Goal: Task Accomplishment & Management: Manage account settings

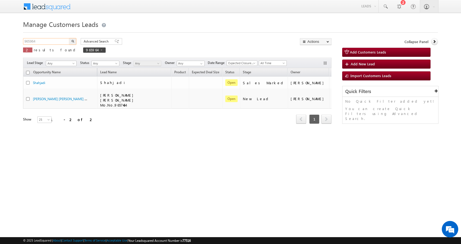
click at [31, 42] on input "965964" at bounding box center [46, 41] width 47 height 7
paste input "9550"
type input "969550"
click at [69, 38] on button "button" at bounding box center [72, 41] width 7 height 7
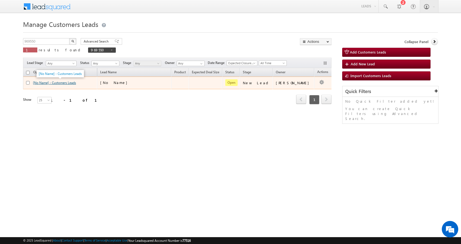
click at [54, 84] on link "[No Name] - Customers Leads" at bounding box center [54, 83] width 43 height 4
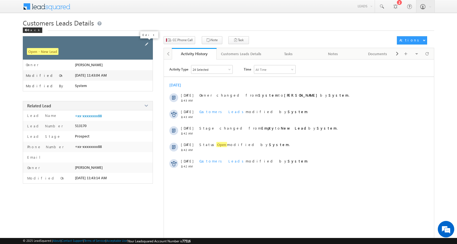
click at [144, 44] on span at bounding box center [146, 44] width 6 height 6
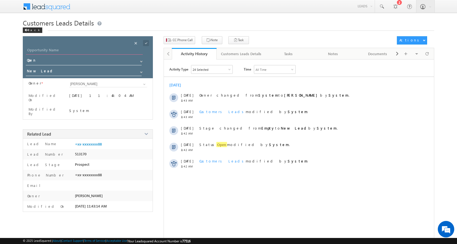
click at [54, 48] on input "Opportunity Name" at bounding box center [84, 51] width 117 height 8
paste input "[PERSON_NAME]"
type input "[PERSON_NAME]"
click at [141, 70] on span at bounding box center [141, 72] width 4 height 4
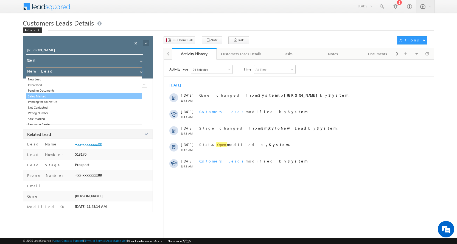
click at [41, 96] on link "Sales Marked" at bounding box center [84, 96] width 116 height 6
type input "Sales Marked"
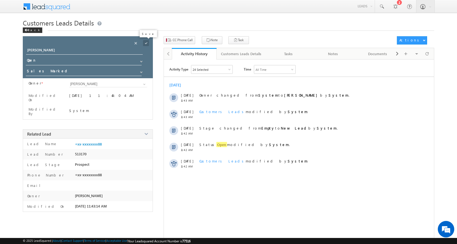
click at [145, 41] on span at bounding box center [146, 43] width 6 height 6
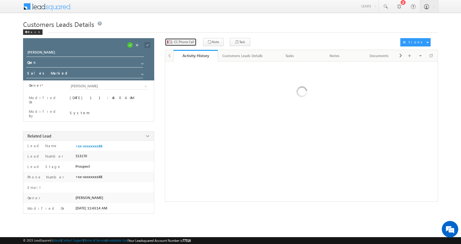
click at [181, 40] on span "CC Phone Call" at bounding box center [184, 41] width 20 height 5
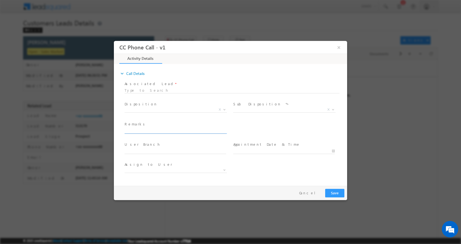
click at [150, 132] on input "text" at bounding box center [174, 130] width 101 height 5
paste input "[PERSON_NAME]-8127188088-HOME CONSTRUCTION-LOAN-10 L-PV-15 L-REG-AGE-[DEMOGRAPH…"
type input "[PERSON_NAME]-8127188088-HOME CONSTRUCTION-LOAN-10 L-PV-15 L-REG-AGE-[DEMOGRAPH…"
click at [222, 109] on span at bounding box center [223, 109] width 5 height 7
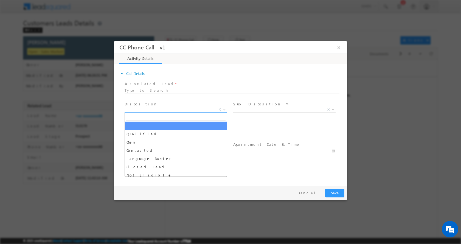
scroll to position [0, 0]
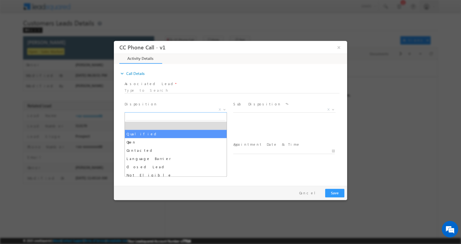
select select "Qualified"
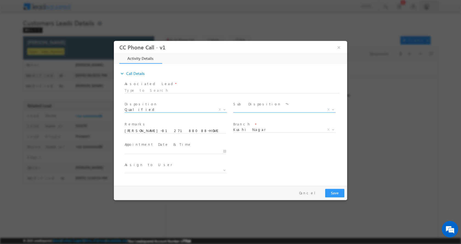
click at [333, 108] on b at bounding box center [332, 109] width 3 height 2
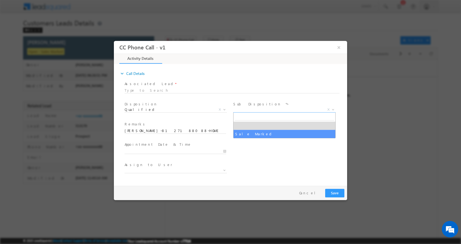
select select "Sale Marked"
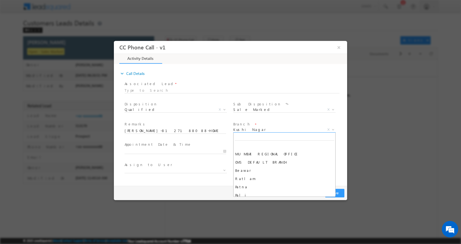
click at [332, 128] on b at bounding box center [332, 129] width 3 height 2
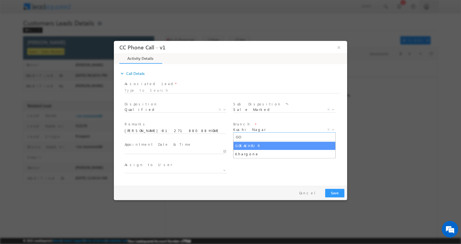
type input "GO"
select select "GORAKHPUR"
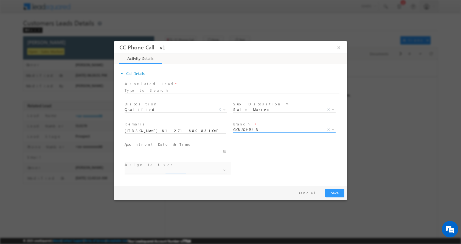
select select "[PERSON_NAME][EMAIL_ADDRESS][DOMAIN_NAME]"
click at [225, 151] on input "[DATE] 6:22 PM" at bounding box center [174, 150] width 101 height 5
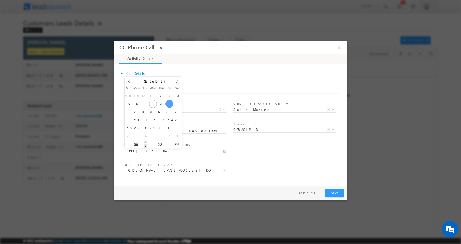
type input "[DATE] 5:22 PM"
type input "05"
click at [145, 146] on span at bounding box center [145, 146] width 4 height 4
type input "[DATE] 4:22 PM"
type input "04"
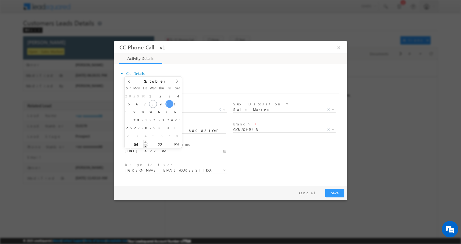
click at [145, 146] on span at bounding box center [145, 146] width 4 height 4
type input "[DATE] 3:22 PM"
type input "03"
click at [145, 146] on span at bounding box center [145, 146] width 4 height 4
type input "[DATE] 2:22 PM"
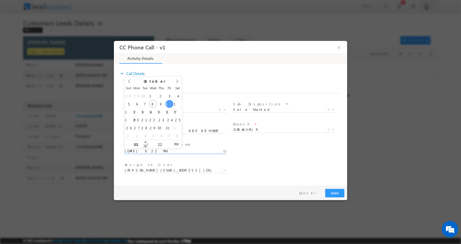
type input "02"
click at [145, 146] on span at bounding box center [145, 146] width 4 height 4
type input "[DATE] 1:22 PM"
type input "01"
click at [145, 146] on span at bounding box center [145, 146] width 4 height 4
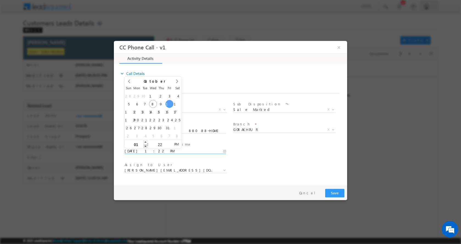
type input "[DATE] 12:22 PM"
type input "12"
click at [145, 146] on span at bounding box center [145, 146] width 4 height 4
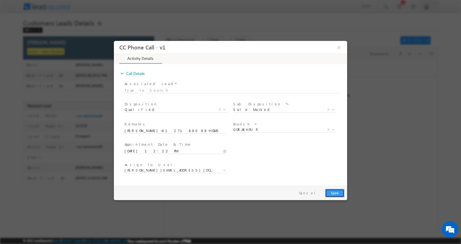
click at [338, 189] on button "Save" at bounding box center [334, 192] width 19 height 8
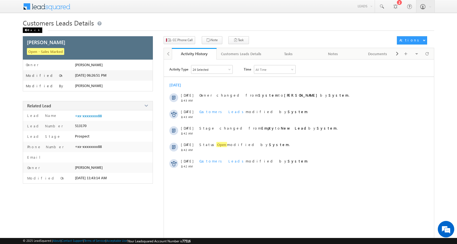
click at [27, 30] on span at bounding box center [25, 30] width 3 height 3
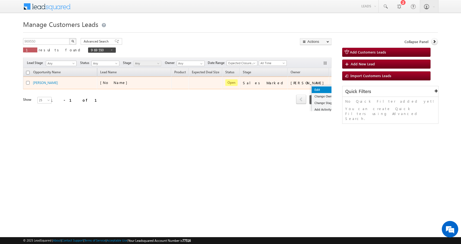
click at [311, 90] on link "Edit" at bounding box center [324, 89] width 27 height 7
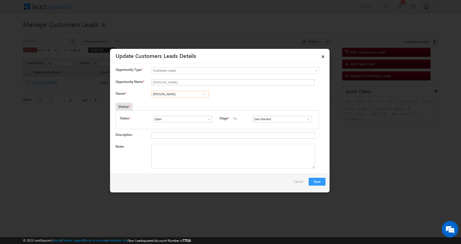
click at [167, 94] on input "Devesh Srivastav" at bounding box center [179, 94] width 57 height 7
paste input "Suryakant Tripathi"
click at [175, 102] on link "Suryakant Tripathi suryakant.tripathi@sgrlimited.in" at bounding box center [179, 102] width 57 height 10
type input "Suryakant Tripathi"
click at [174, 158] on textarea "Notes" at bounding box center [232, 156] width 163 height 25
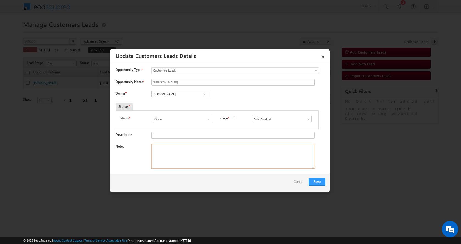
paste textarea "[PERSON_NAME]-8127188088-HOME CONSTRUCTION-LOAN-10 L-PV-15 L-REG-AGE-[DEMOGRAPH…"
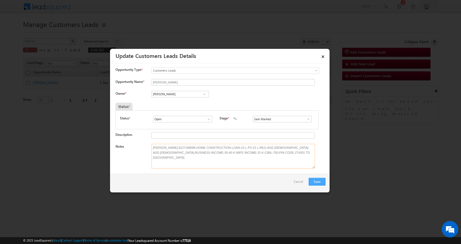
type textarea "[PERSON_NAME]-8127188088-HOME CONSTRUCTION-LOAN-10 L-PV-15 L-REG-AGE-[DEMOGRAPH…"
click at [316, 181] on button "Save" at bounding box center [316, 182] width 17 height 8
